Goal: Find contact information: Find contact information

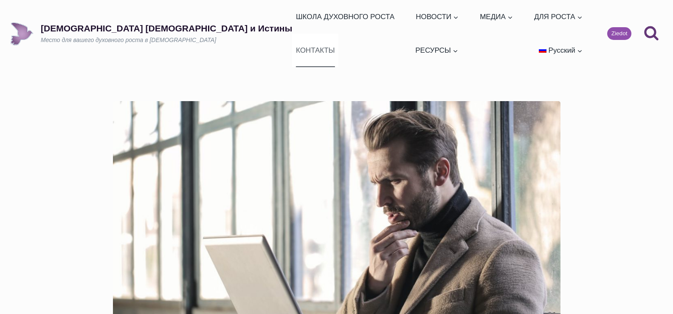
click at [339, 34] on link "КОНТАКТЫ" at bounding box center [315, 51] width 46 height 34
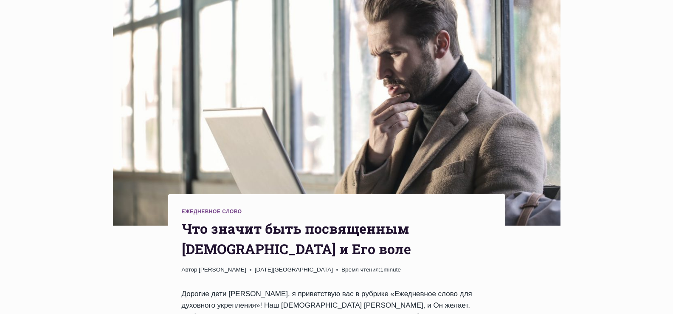
scroll to position [42, 0]
